Goal: Navigation & Orientation: Find specific page/section

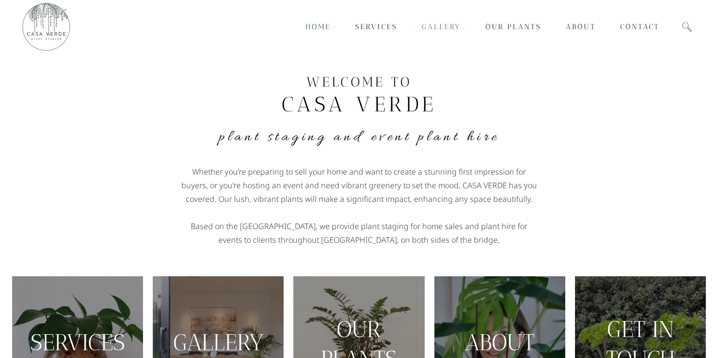
click at [445, 27] on span "Gallery" at bounding box center [441, 26] width 39 height 9
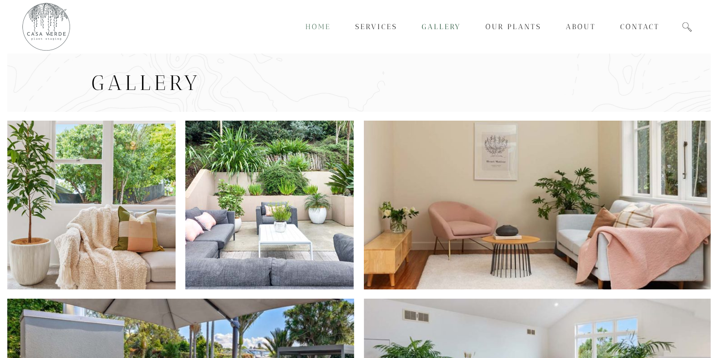
click at [312, 31] on span "Home" at bounding box center [318, 26] width 25 height 9
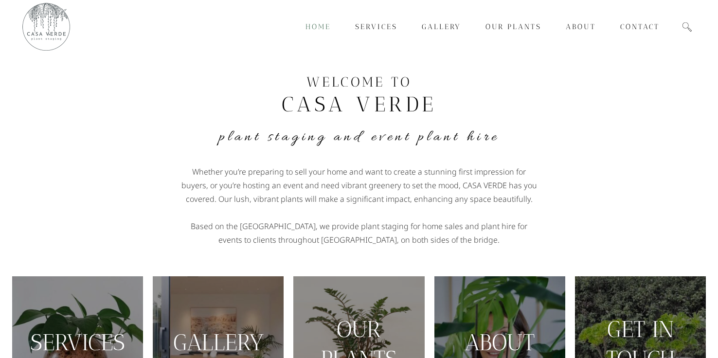
click at [326, 23] on span "Home" at bounding box center [318, 26] width 25 height 9
click at [369, 24] on span "Services" at bounding box center [376, 26] width 42 height 9
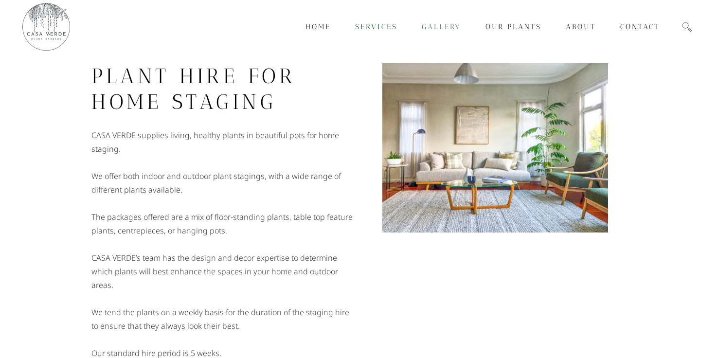
click at [445, 23] on span "Gallery" at bounding box center [441, 26] width 39 height 9
